Goal: Use online tool/utility: Utilize a website feature to perform a specific function

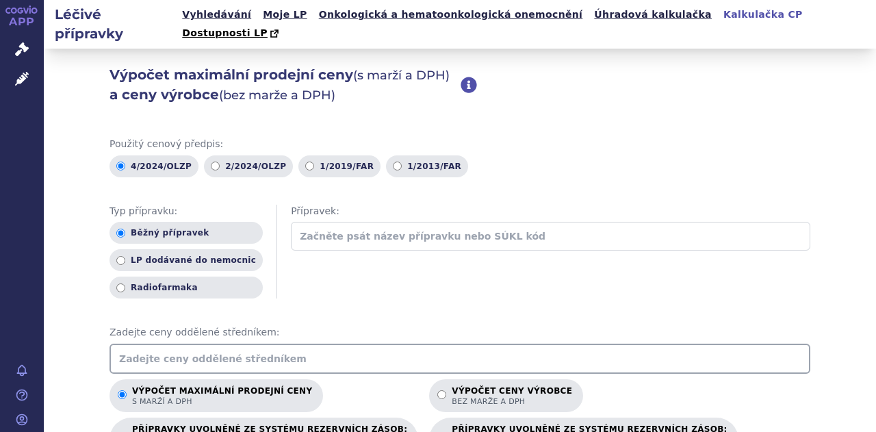
click at [142, 344] on input "text" at bounding box center [460, 359] width 701 height 30
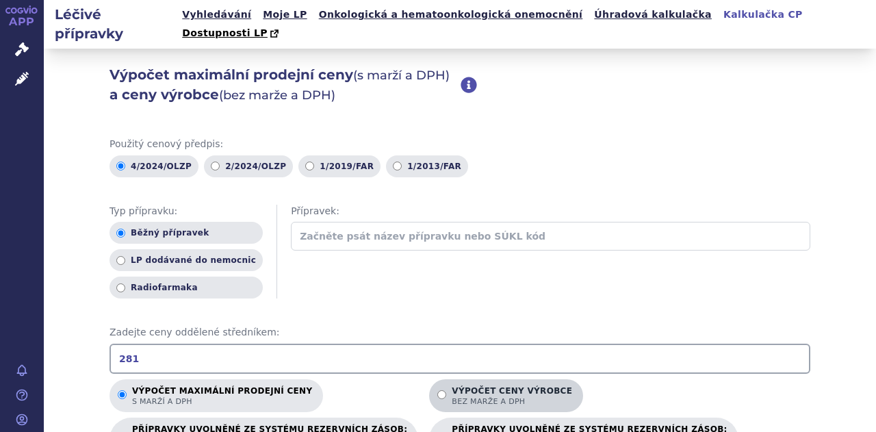
type input "281"
click at [429, 379] on label "Výpočet ceny výrobce bez marže a DPH" at bounding box center [506, 395] width 154 height 33
click at [438, 390] on input "Výpočet ceny výrobce bez marže a DPH" at bounding box center [442, 394] width 9 height 9
radio input "true"
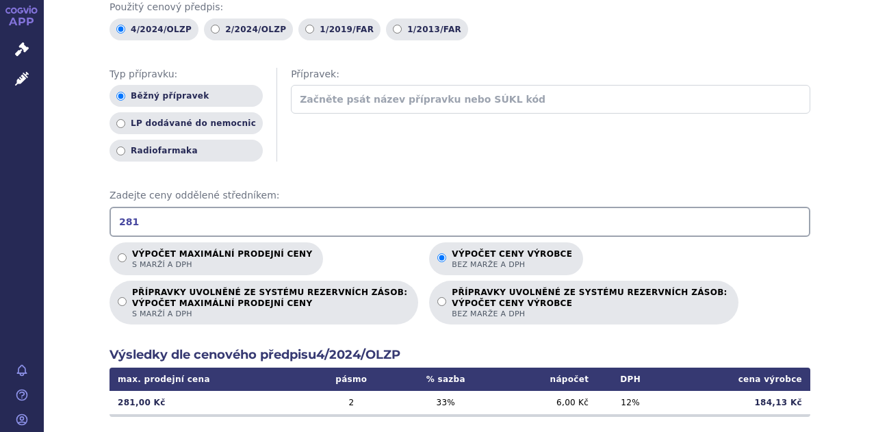
click at [169, 207] on input "281" at bounding box center [460, 222] width 701 height 30
type input "261"
click at [726, 291] on div "Výpočet maximální prodejní ceny s marží a DPH Výpočet ceny výrobce bez marže a …" at bounding box center [460, 283] width 701 height 82
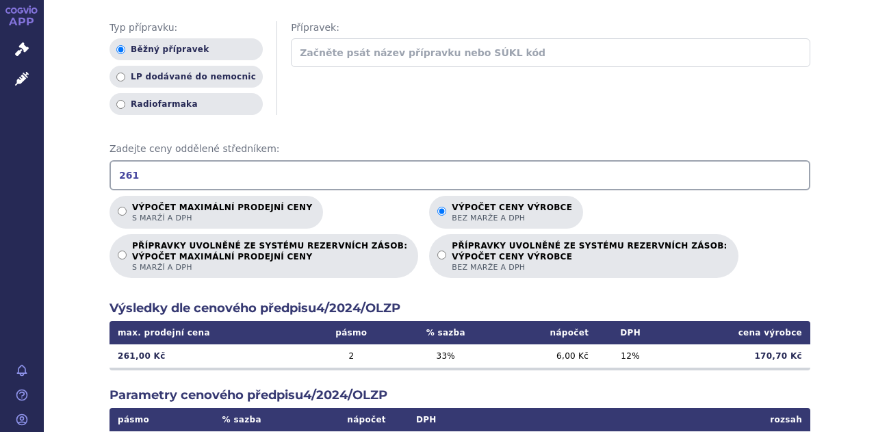
scroll to position [205, 0]
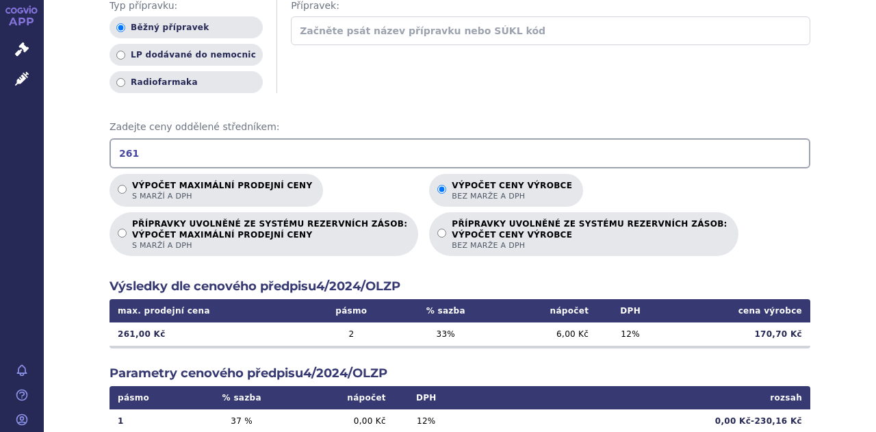
click at [795, 299] on th "cena výrobce" at bounding box center [737, 310] width 147 height 23
